Goal: Information Seeking & Learning: Learn about a topic

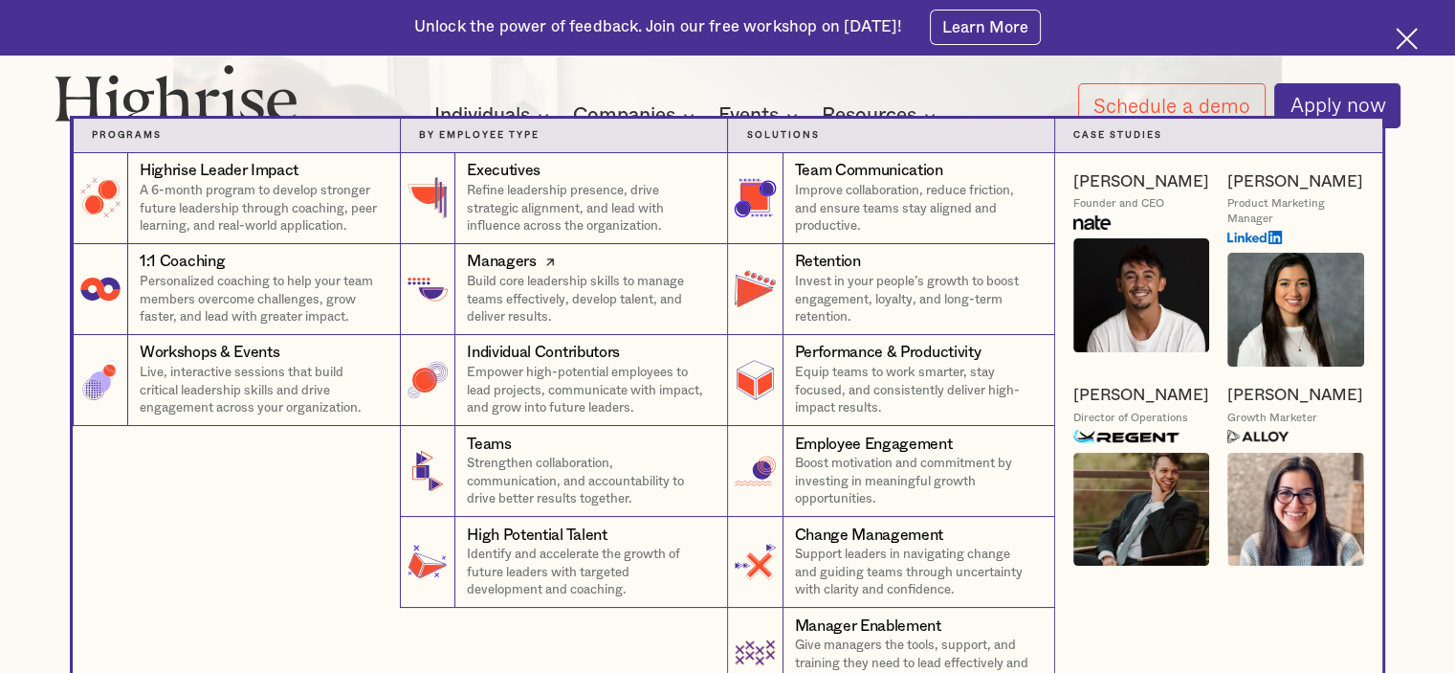
scroll to position [777, 0]
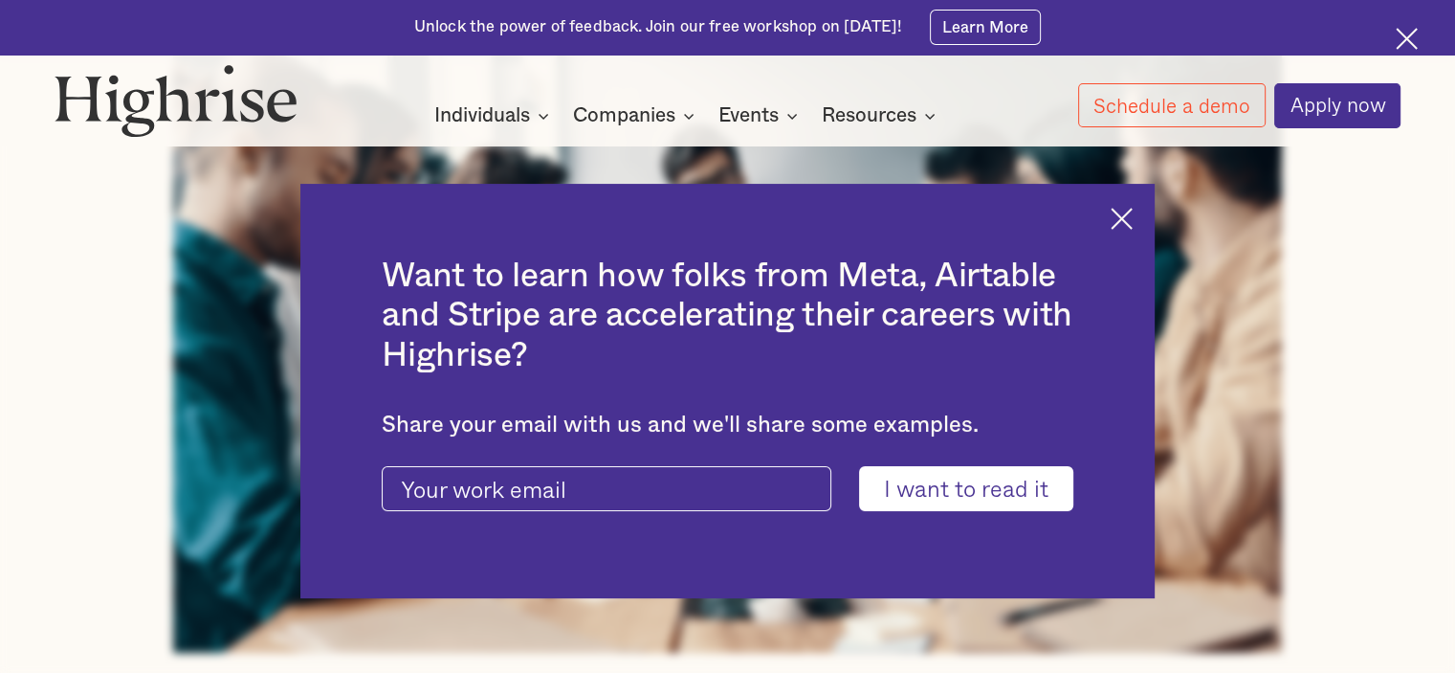
click at [1133, 217] on img at bounding box center [1122, 219] width 22 height 22
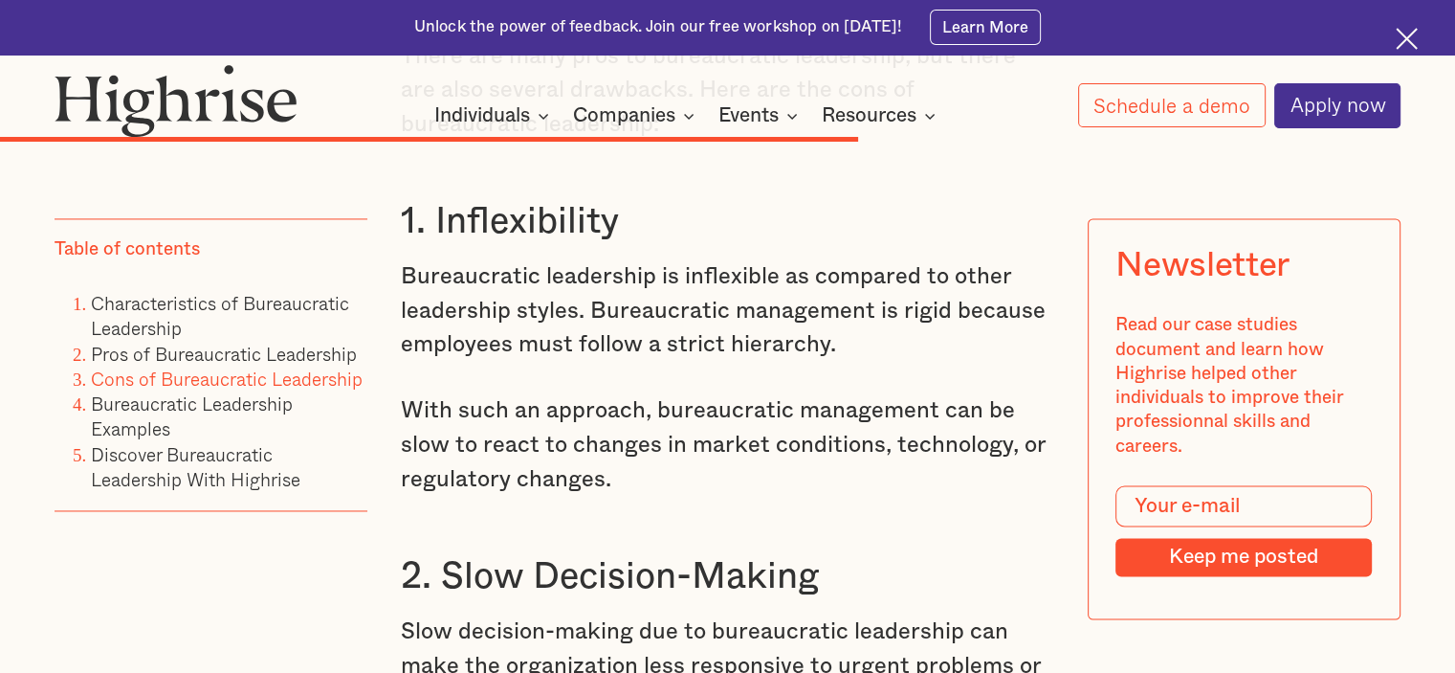
scroll to position [10095, 0]
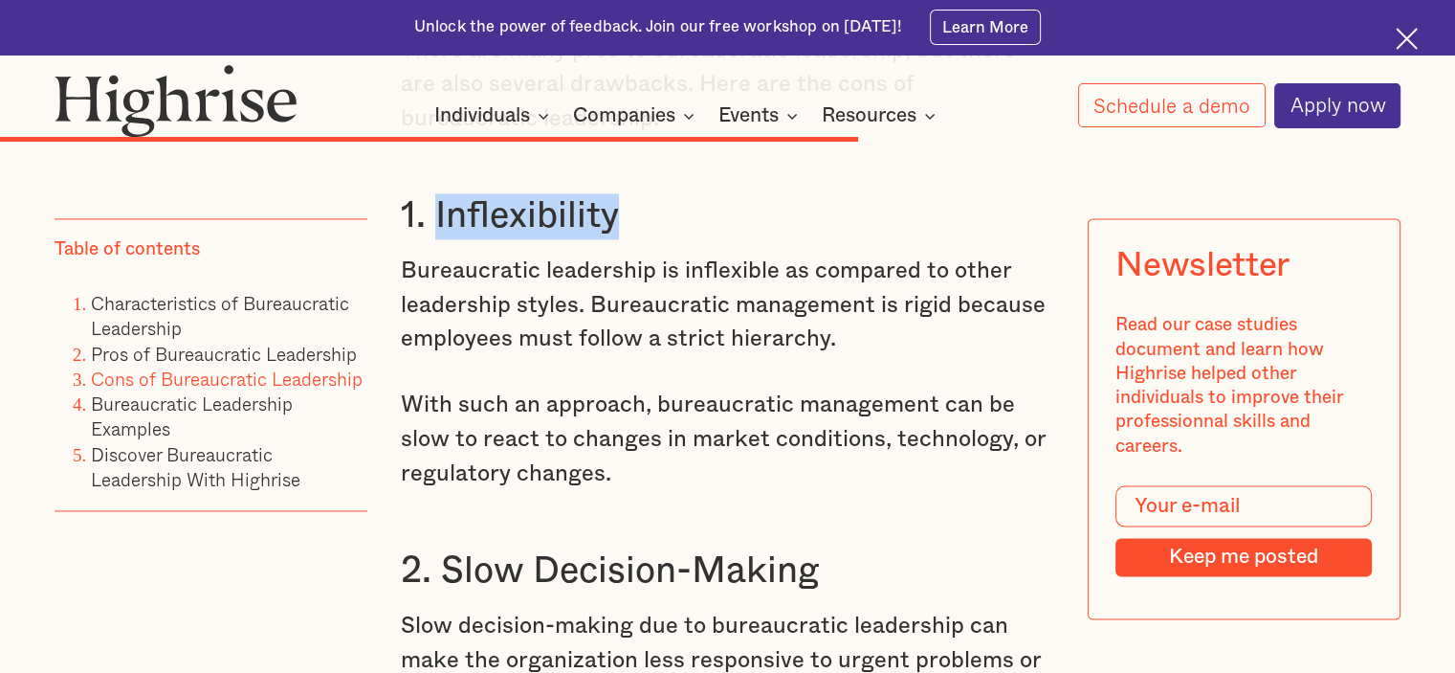
drag, startPoint x: 475, startPoint y: 285, endPoint x: 433, endPoint y: 282, distance: 42.2
click at [433, 239] on h3 "1. Inflexibility" at bounding box center [728, 216] width 654 height 46
copy h3 "Inflexibility"
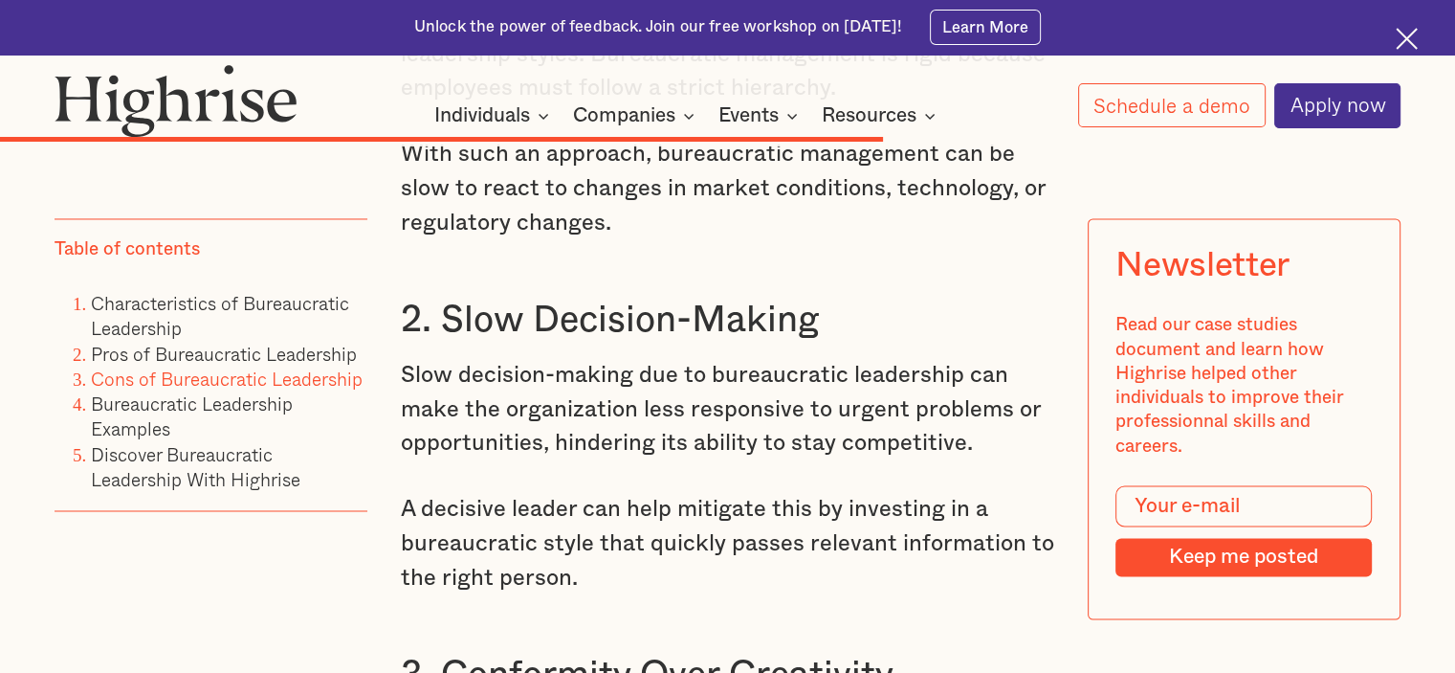
scroll to position [10352, 0]
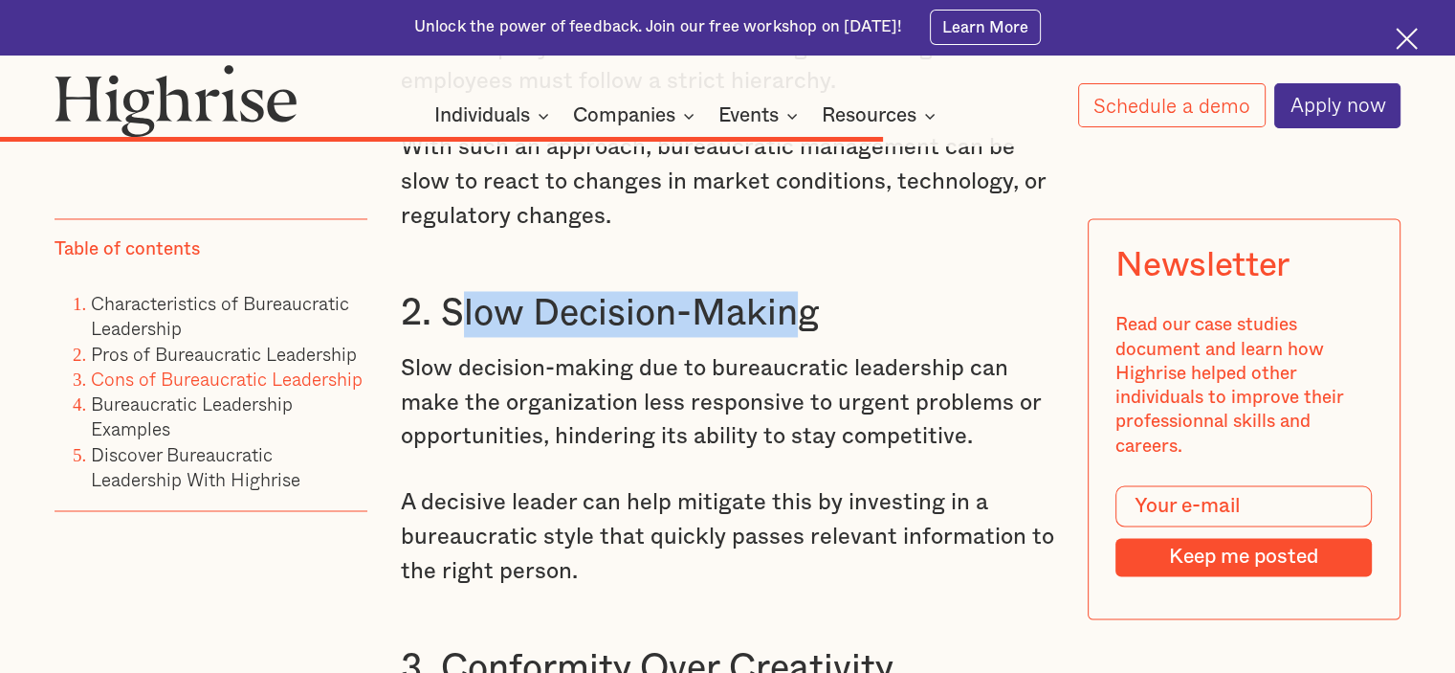
drag, startPoint x: 805, startPoint y: 404, endPoint x: 456, endPoint y: 357, distance: 351.4
click at [456, 337] on h3 "2. Slow Decision-Making" at bounding box center [728, 314] width 654 height 46
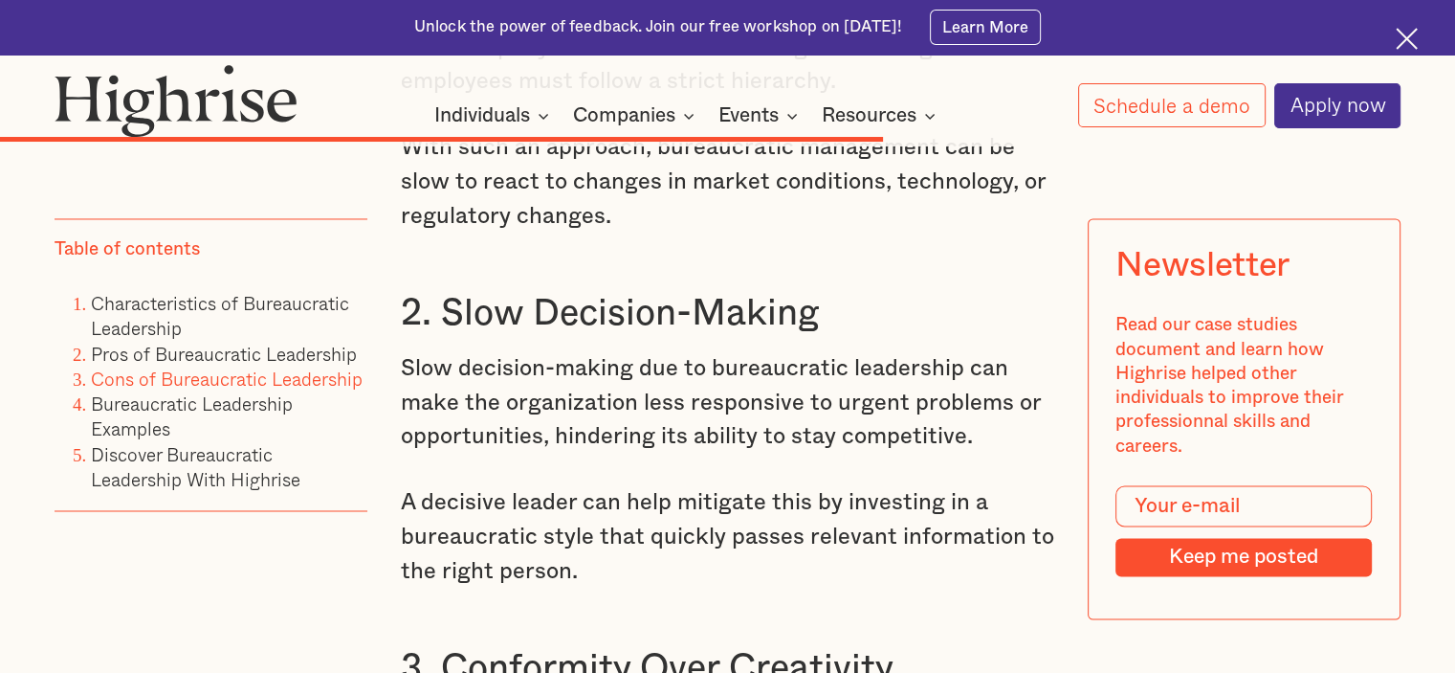
click at [843, 337] on h3 "2. Slow Decision-Making" at bounding box center [728, 314] width 654 height 46
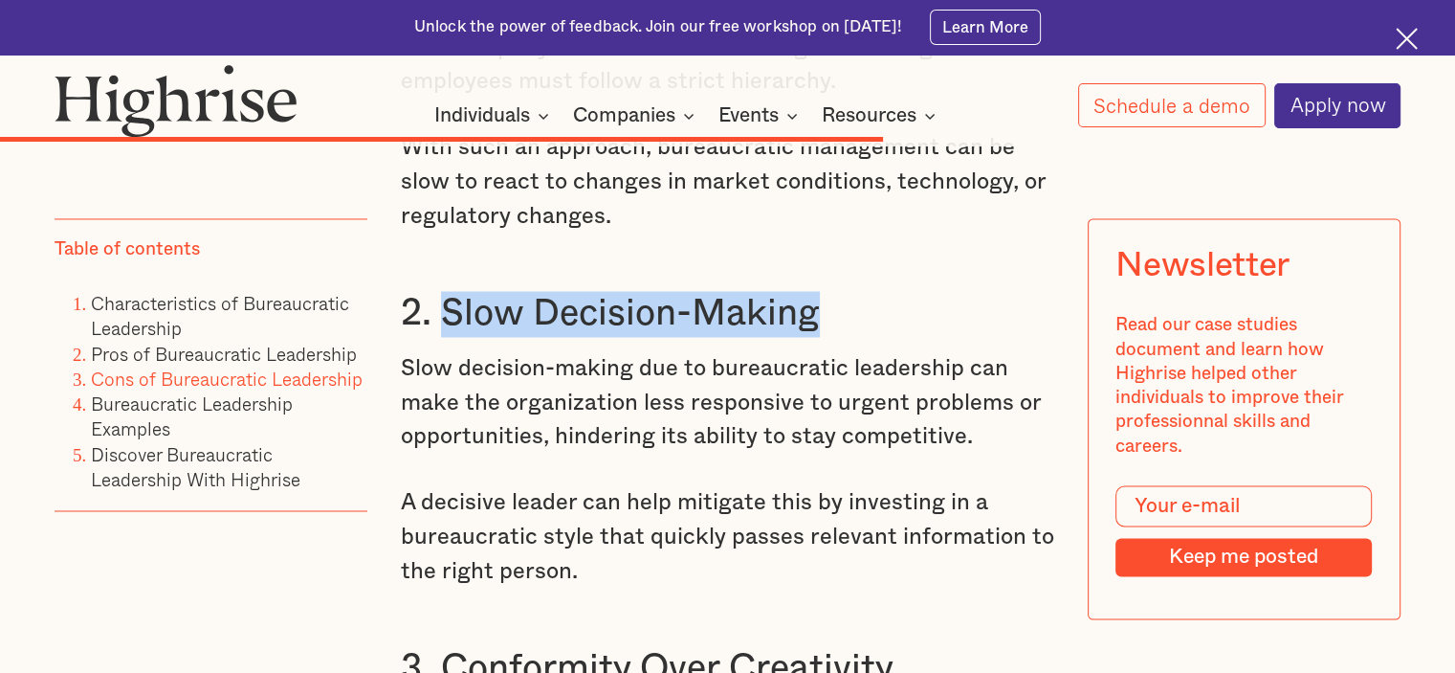
drag, startPoint x: 823, startPoint y: 389, endPoint x: 446, endPoint y: 366, distance: 377.7
click at [446, 337] on h3 "2. Slow Decision-Making" at bounding box center [728, 314] width 654 height 46
copy h3 "Slow Decision-Making"
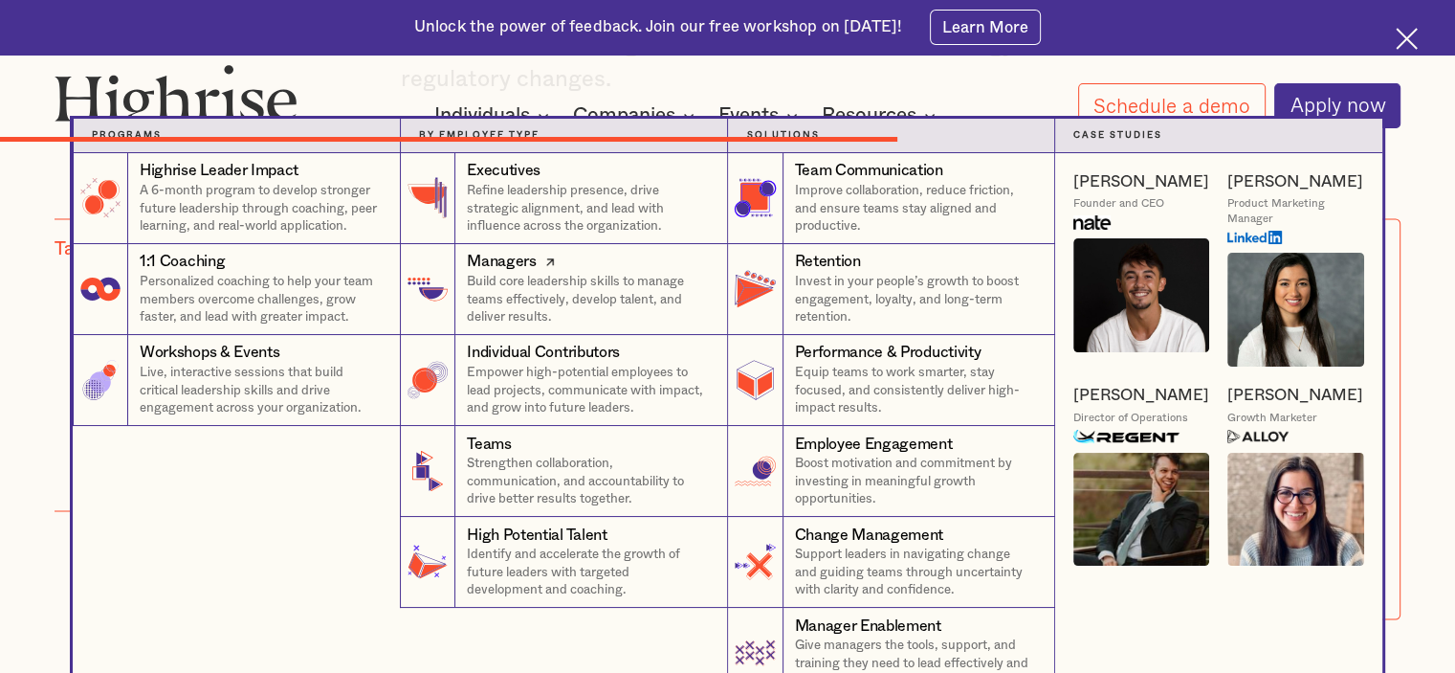
scroll to position [10502, 0]
click at [1402, 220] on nav "Programs 4 Highrise Leader Impact Program A 6-month program to develop stronger…" at bounding box center [727, 409] width 1455 height 580
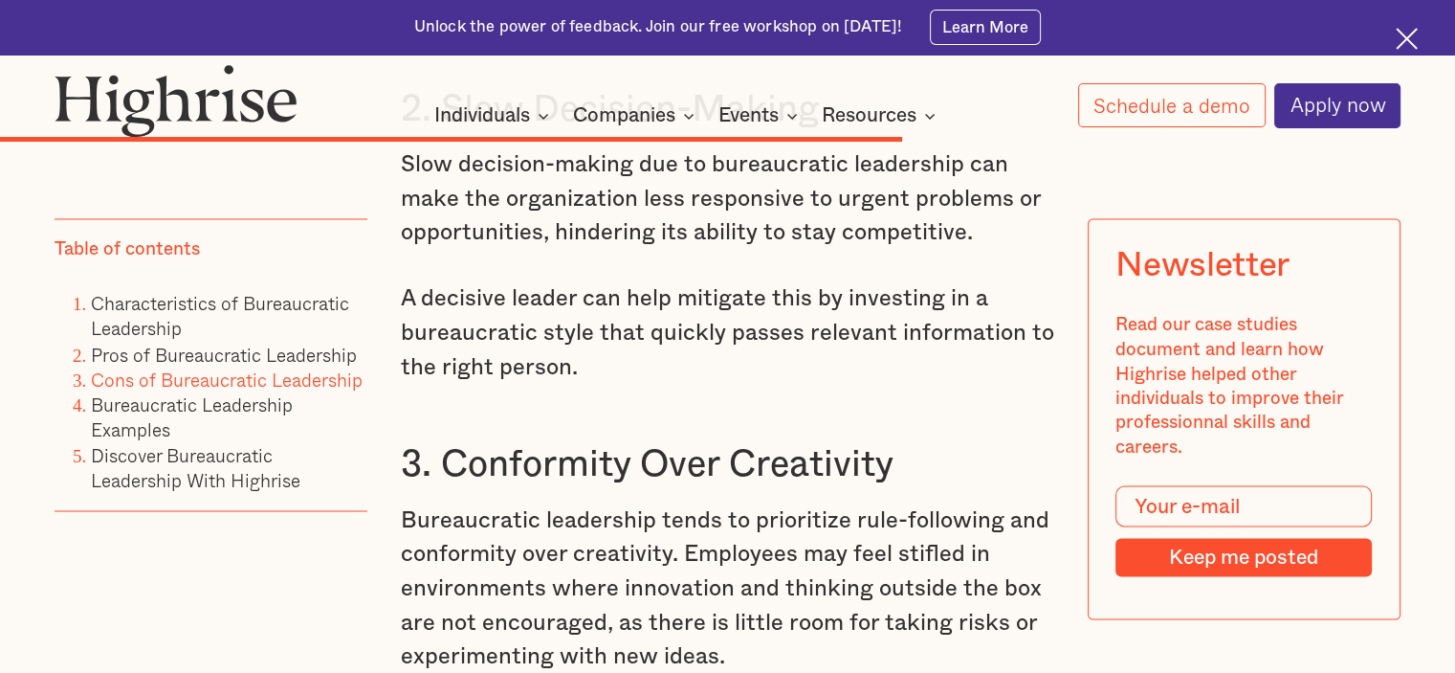
scroll to position [10558, 0]
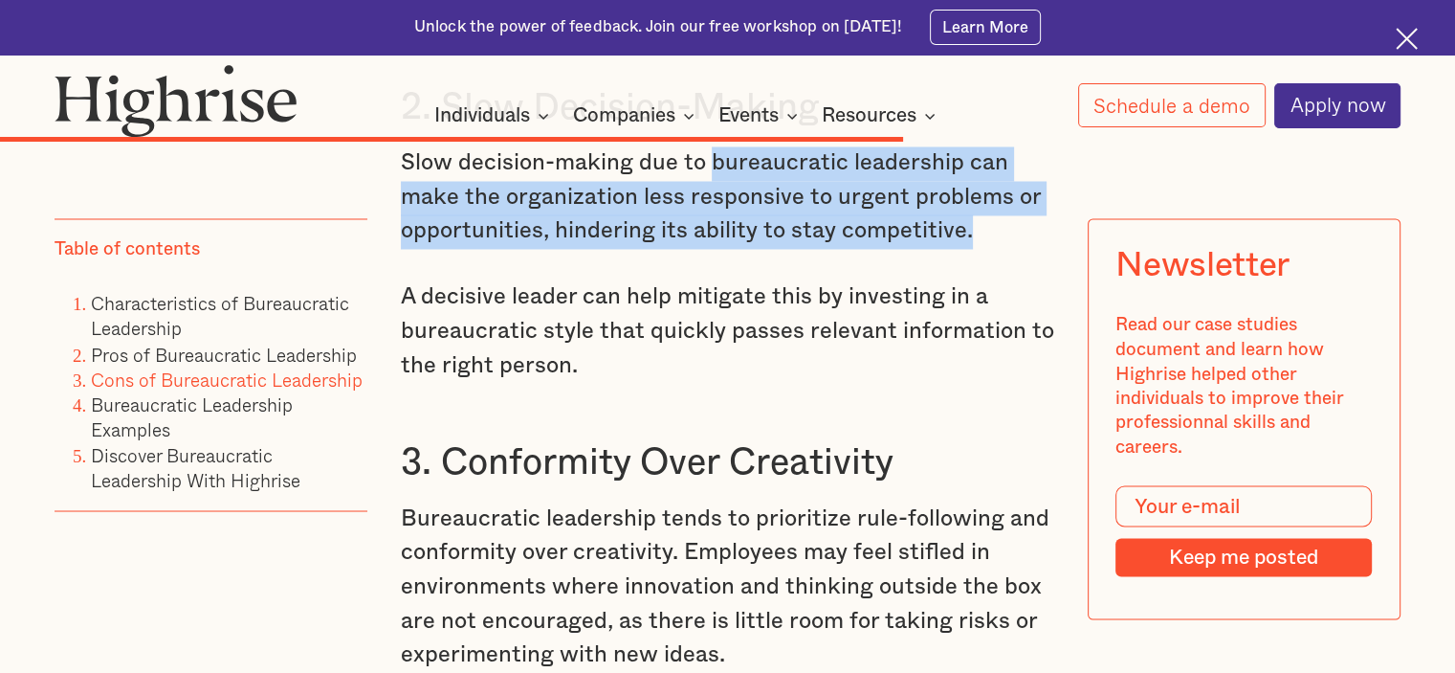
drag, startPoint x: 968, startPoint y: 310, endPoint x: 709, endPoint y: 229, distance: 271.8
click at [709, 230] on p "Slow decision-making due to bureaucratic leadership can make the organization l…" at bounding box center [728, 197] width 654 height 102
copy p "bureaucratic leadership can make the organization less responsive to urgent pro…"
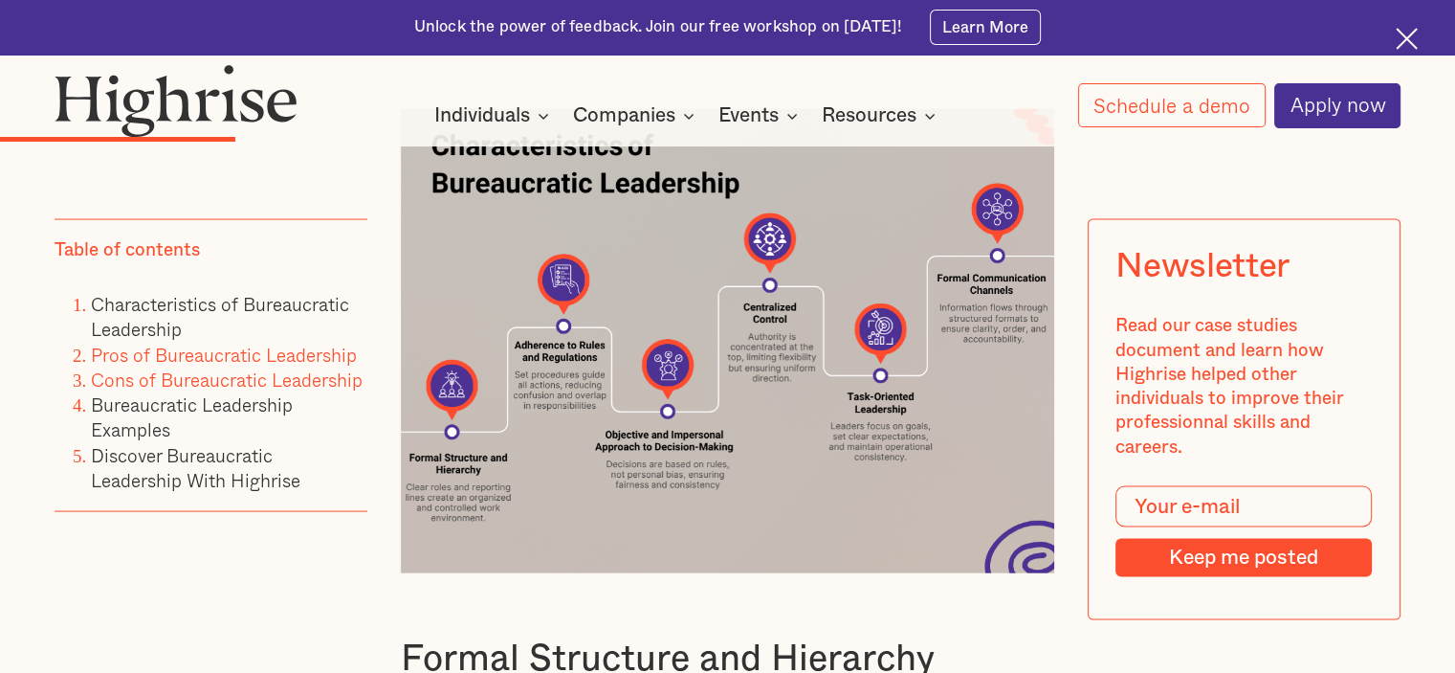
scroll to position [3692, 0]
click at [154, 384] on link "Cons of Bureaucratic Leadership" at bounding box center [227, 379] width 272 height 28
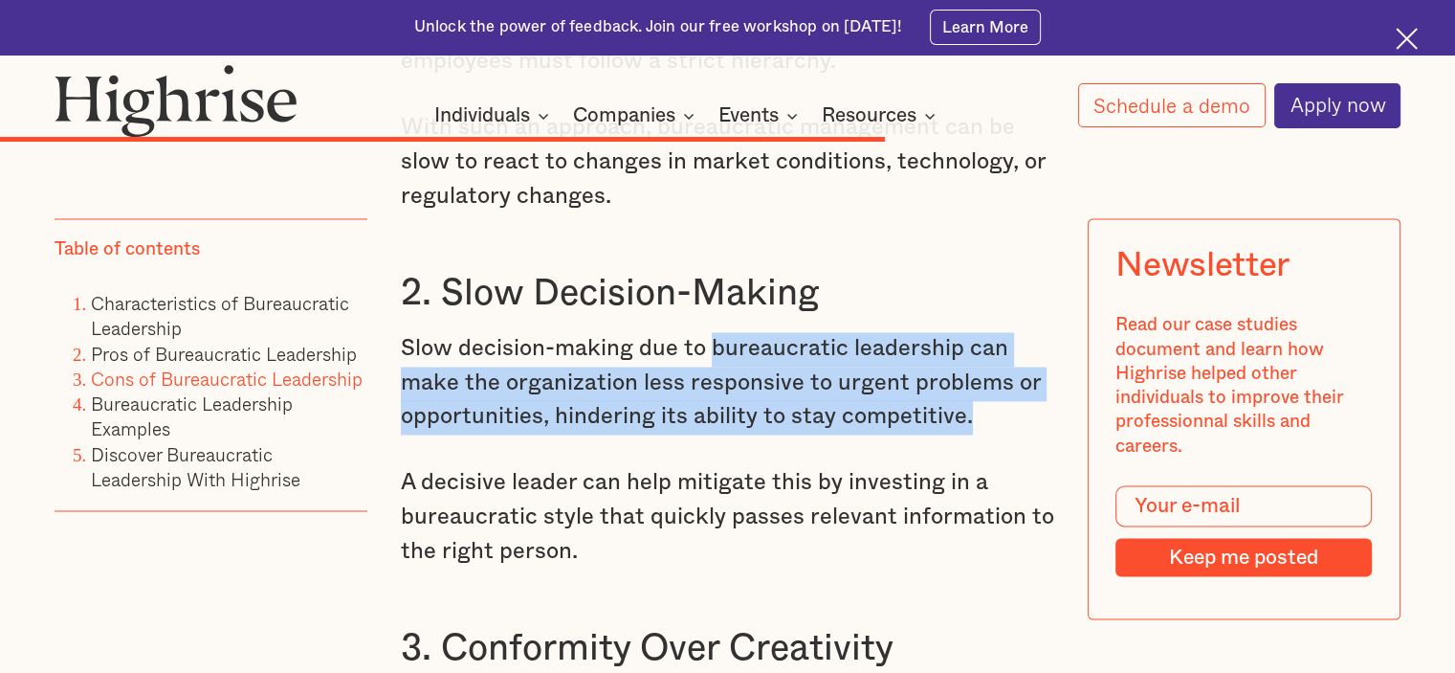
scroll to position [10370, 0]
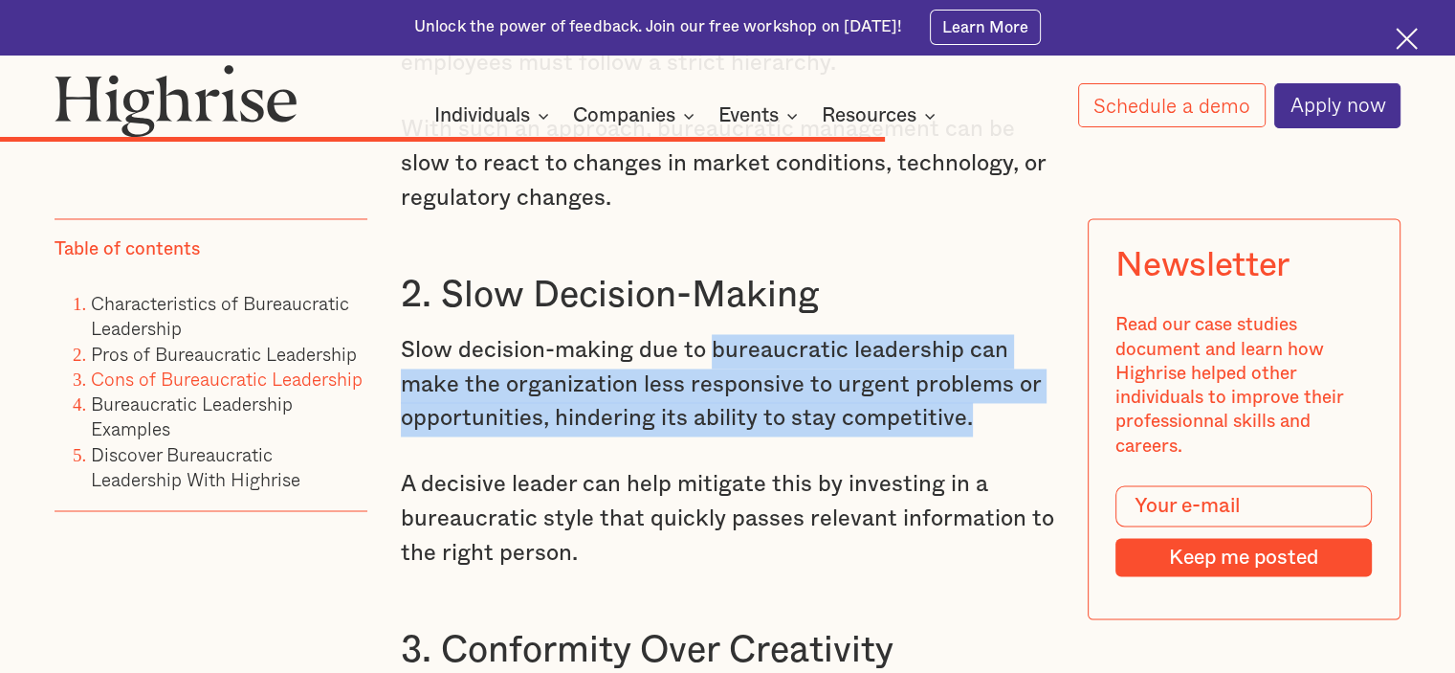
click at [559, 436] on p "Slow decision-making due to bureaucratic leadership can make the organization l…" at bounding box center [728, 385] width 654 height 102
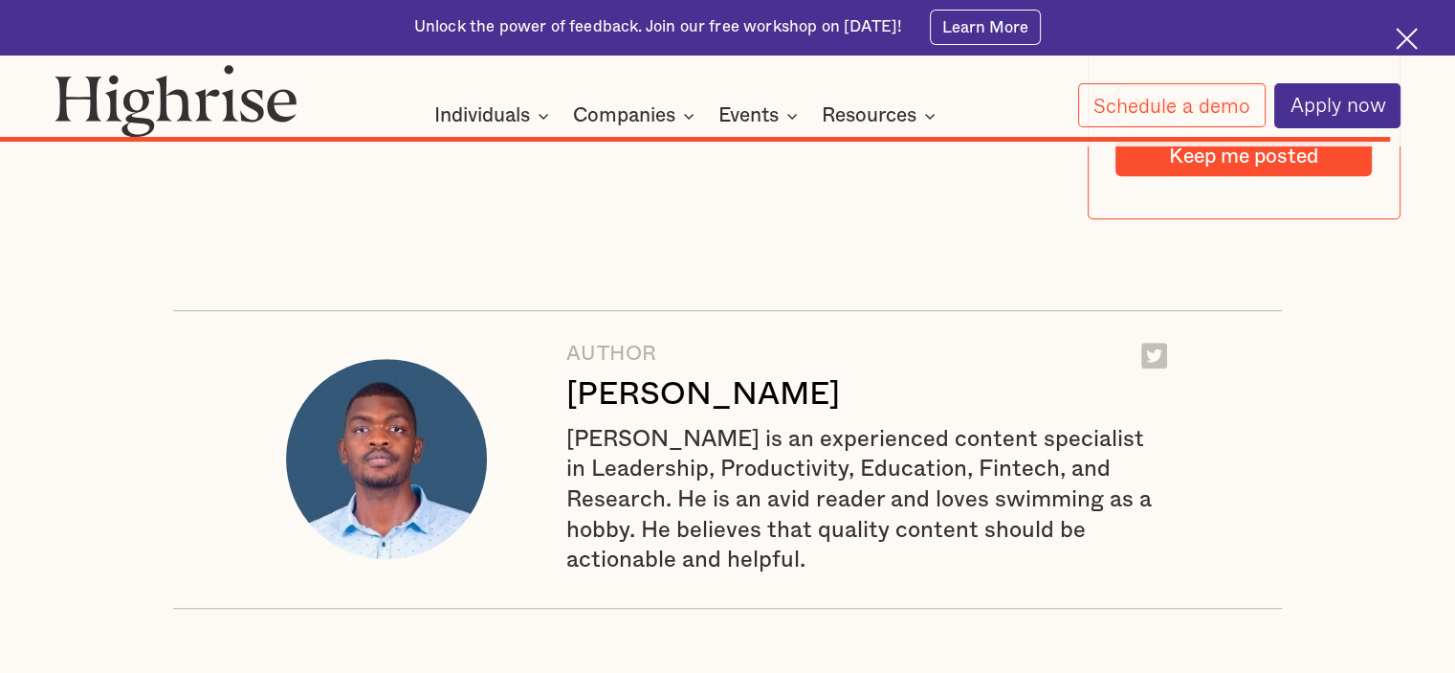
scroll to position [15582, 0]
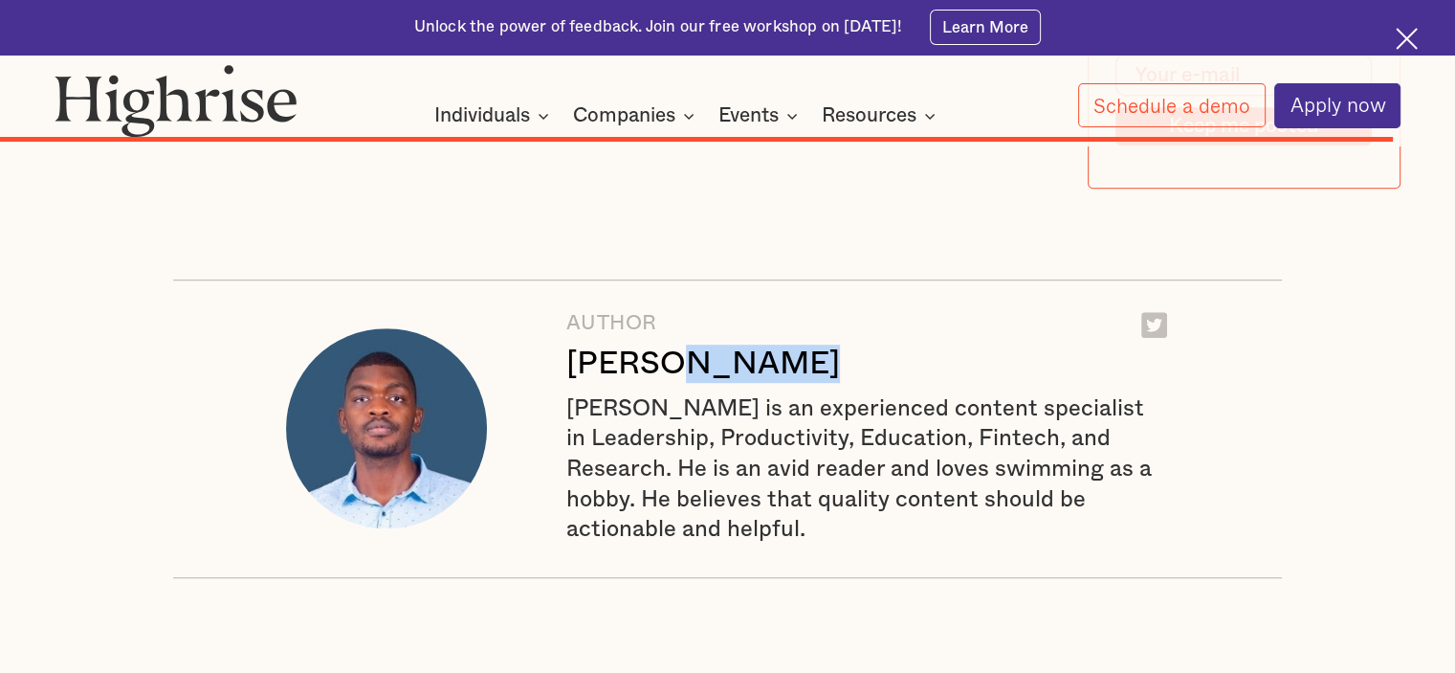
drag, startPoint x: 790, startPoint y: 390, endPoint x: 678, endPoint y: 404, distance: 112.8
click at [678, 383] on div "[PERSON_NAME]" at bounding box center [703, 363] width 274 height 38
copy div "Langat"
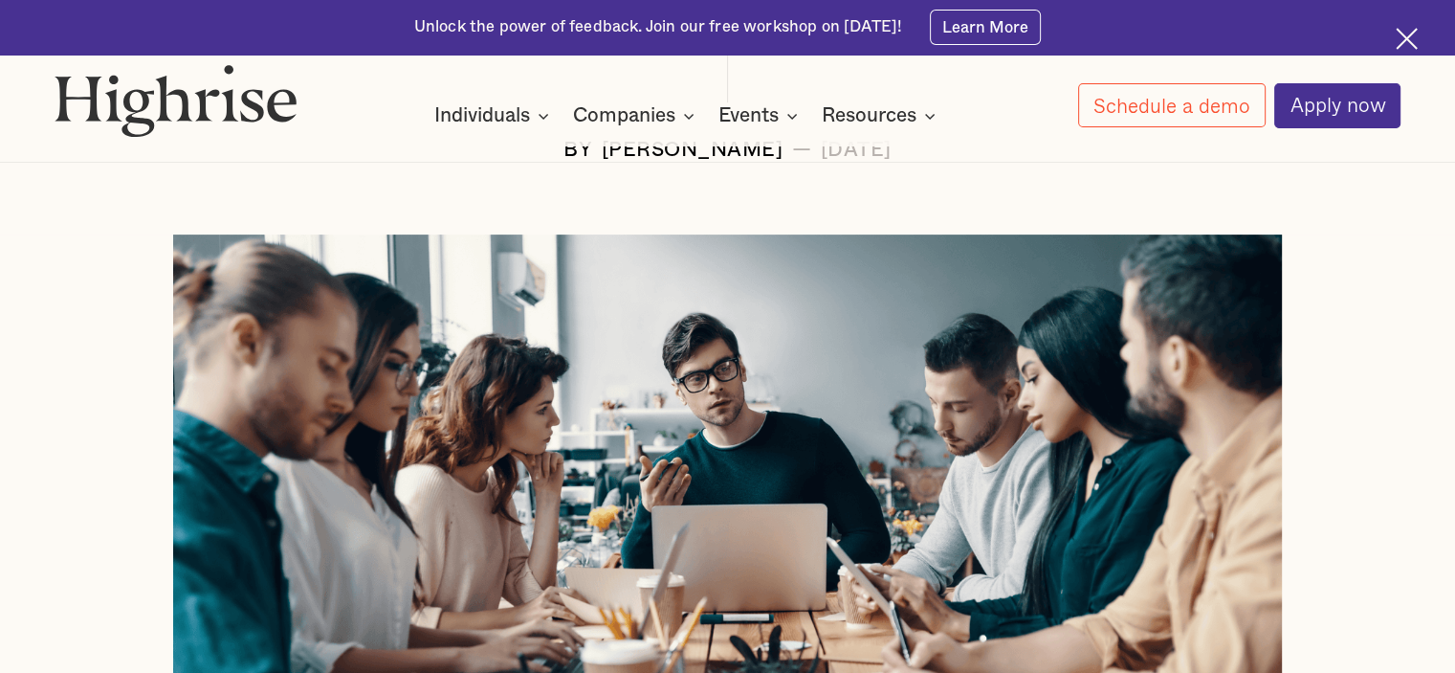
scroll to position [0, 0]
